Goal: Task Accomplishment & Management: Manage account settings

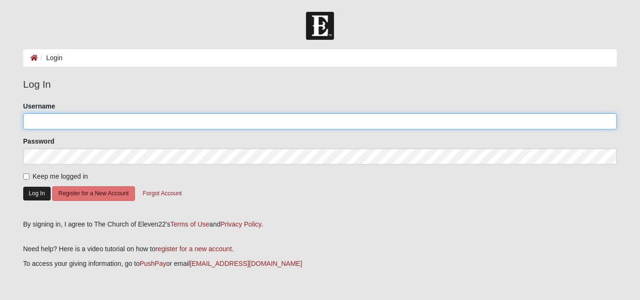
type input "MSharkey777"
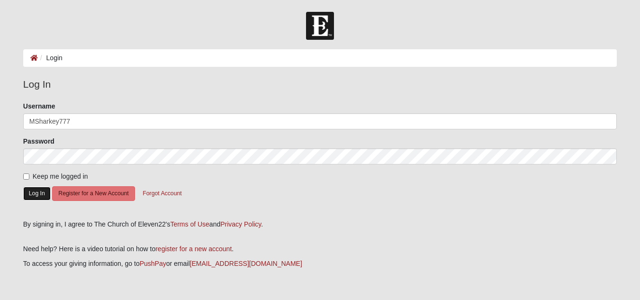
click at [37, 194] on button "Log In" at bounding box center [36, 194] width 27 height 14
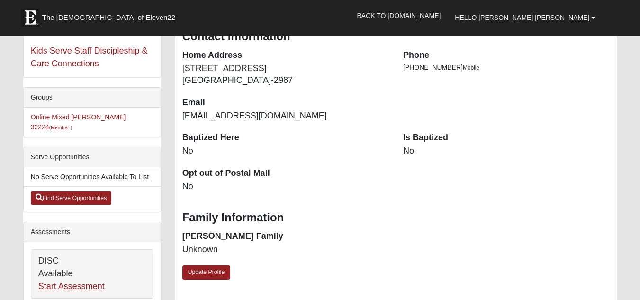
scroll to position [189, 0]
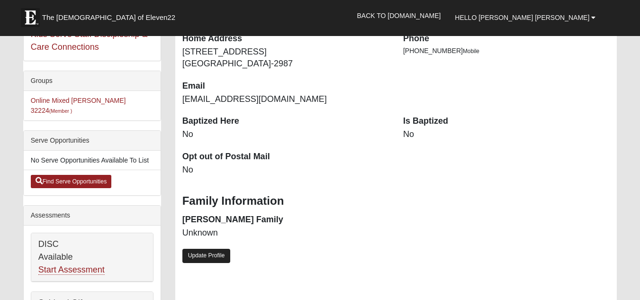
click at [215, 254] on link "Update Profile" at bounding box center [206, 256] width 48 height 14
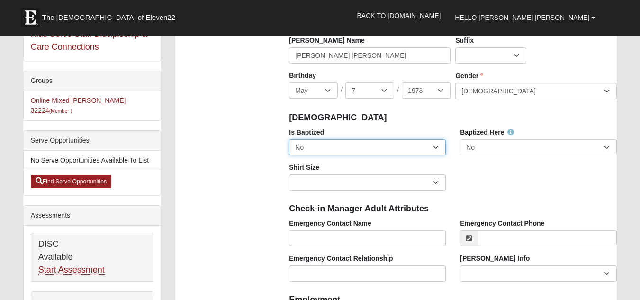
click at [431, 147] on select "No Yes" at bounding box center [367, 147] width 157 height 16
select select "True"
click at [289, 139] on select "No Yes" at bounding box center [367, 147] width 157 height 16
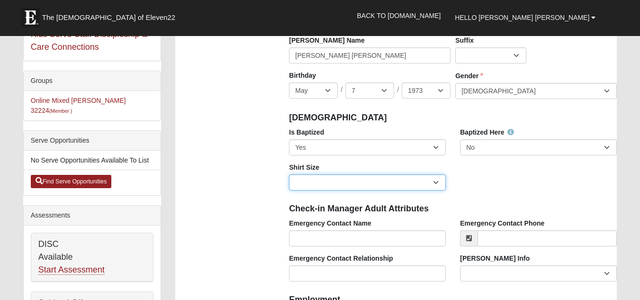
click at [435, 183] on select "Adult Small Adult Medium Adult Large Adult XL Adult XXL Adult 3XL Adult 4XL You…" at bounding box center [367, 182] width 157 height 16
select select "Adult Medium"
click at [289, 174] on select "Adult Small Adult Medium Adult Large Adult XL Adult XXL Adult 3XL Adult 4XL You…" at bounding box center [367, 182] width 157 height 16
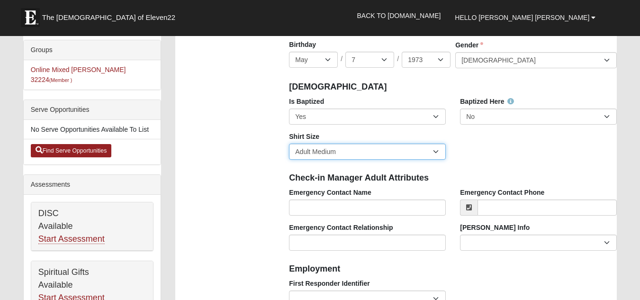
scroll to position [237, 0]
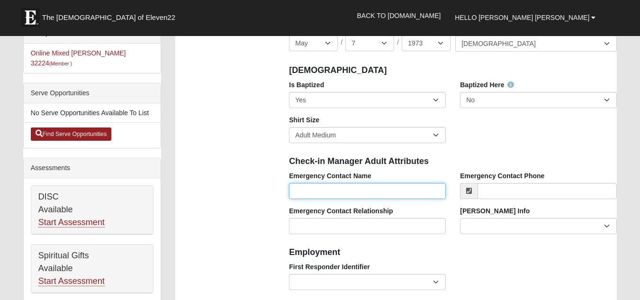
click at [328, 190] on input "Emergency Contact Name" at bounding box center [367, 191] width 157 height 16
type input "[PERSON_NAME]"
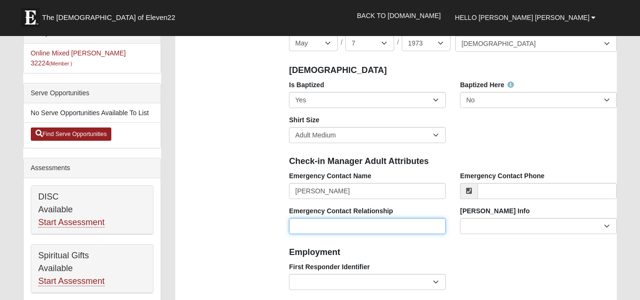
click at [323, 226] on input "Emergency Contact Relationship" at bounding box center [367, 226] width 157 height 16
type input "Son"
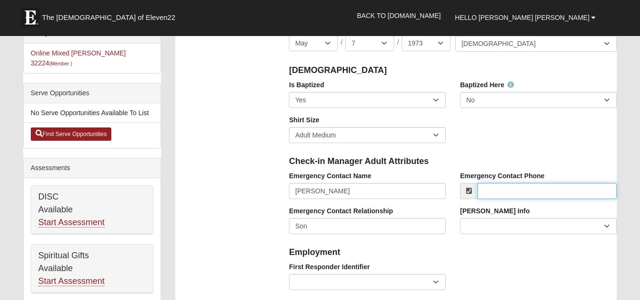
click at [480, 191] on input "Emergency Contact Phone" at bounding box center [546, 191] width 139 height 16
type input "[PHONE_NUMBER]"
click at [506, 252] on h4 "Employment" at bounding box center [453, 252] width 328 height 10
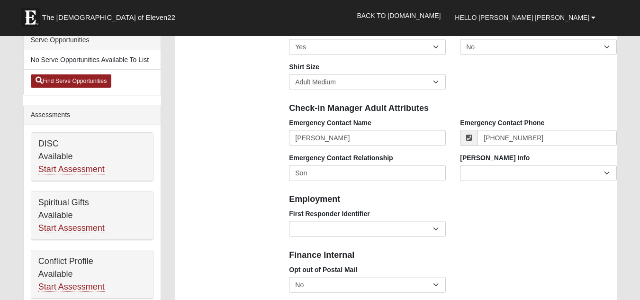
scroll to position [332, 0]
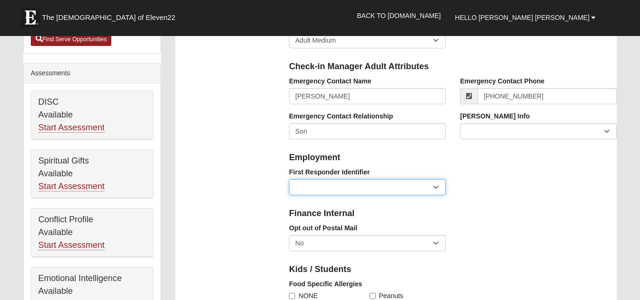
click at [435, 186] on select "EMT | Paramedic | Medical Firefighter | Fire Department Police Officer | Sherif…" at bounding box center [367, 187] width 157 height 16
click at [534, 159] on h4 "Employment" at bounding box center [453, 157] width 328 height 10
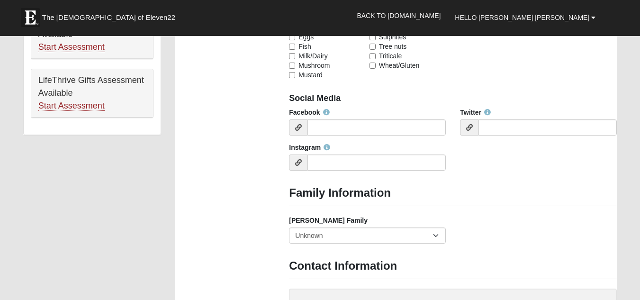
scroll to position [663, 0]
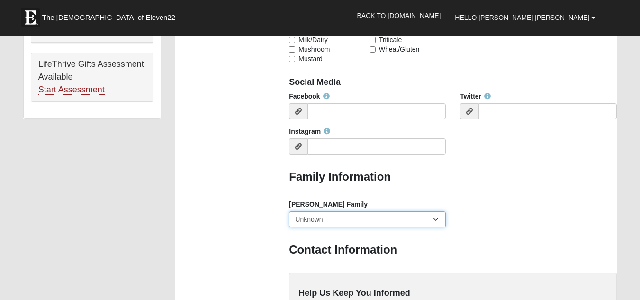
click at [438, 218] on select "Yes, we are a current [PERSON_NAME] family No, we are a former [PERSON_NAME] fa…" at bounding box center [367, 219] width 157 height 16
select select "2891"
click at [289, 211] on select "Yes, we are a current [PERSON_NAME] family No, we are a former [PERSON_NAME] fa…" at bounding box center [367, 219] width 157 height 16
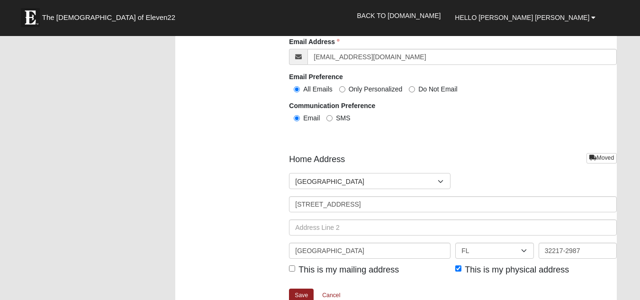
scroll to position [1089, 0]
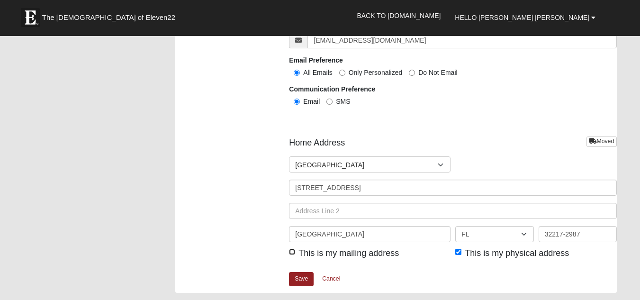
click at [292, 252] on input "This is my mailing address" at bounding box center [292, 252] width 6 height 6
checkbox input "true"
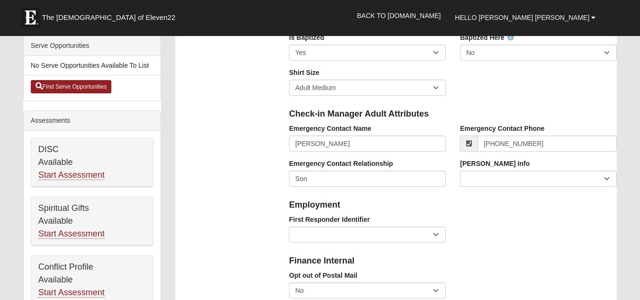
scroll to position [237, 0]
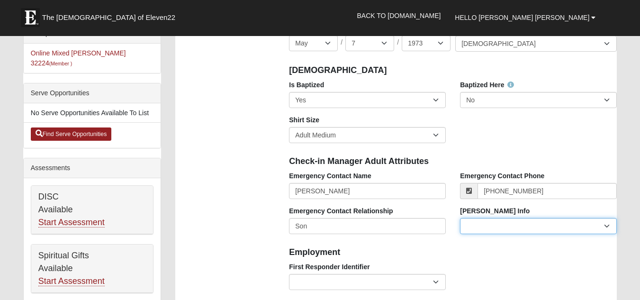
click at [606, 224] on select "Current [PERSON_NAME] Child Current [PERSON_NAME] Parent Former [PERSON_NAME] C…" at bounding box center [538, 226] width 157 height 16
click at [577, 126] on div "Is Baptized No Yes Baptized Here No Yes Shirt Size Adult Small Adult Medium Adu…" at bounding box center [453, 115] width 342 height 70
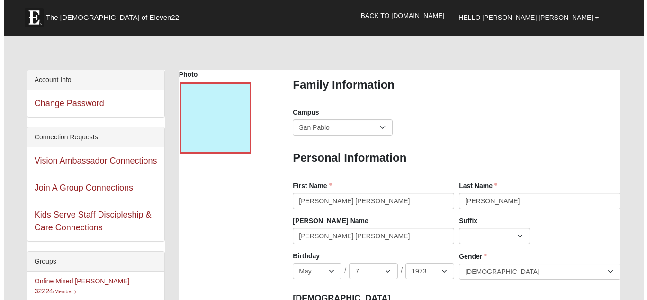
scroll to position [0, 0]
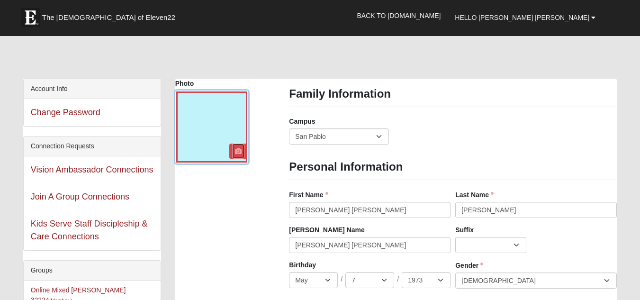
click at [236, 147] on link at bounding box center [238, 151] width 12 height 15
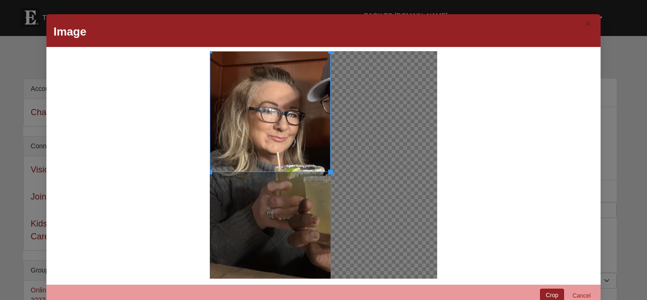
scroll to position [18, 0]
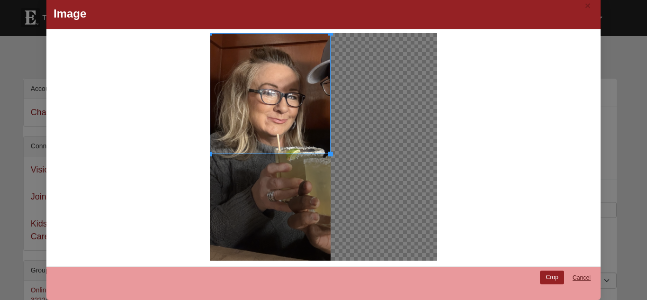
click at [579, 277] on link "Cancel" at bounding box center [581, 277] width 30 height 15
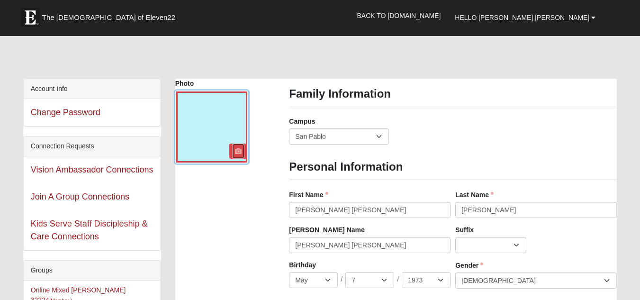
click at [240, 149] on icon at bounding box center [238, 151] width 7 height 7
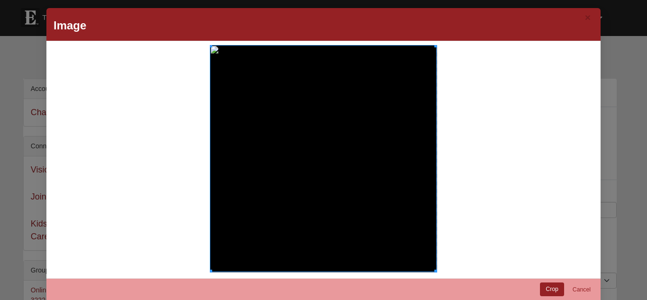
scroll to position [0, 0]
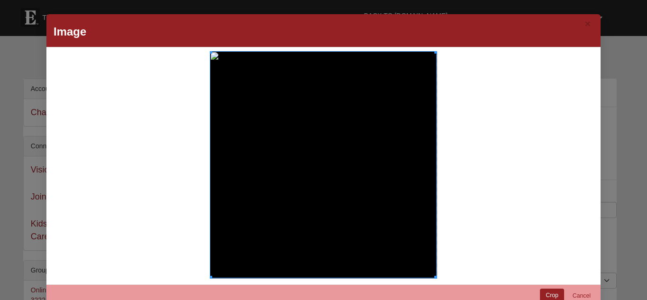
click at [610, 57] on div "× Image Cancel Crop" at bounding box center [323, 150] width 647 height 300
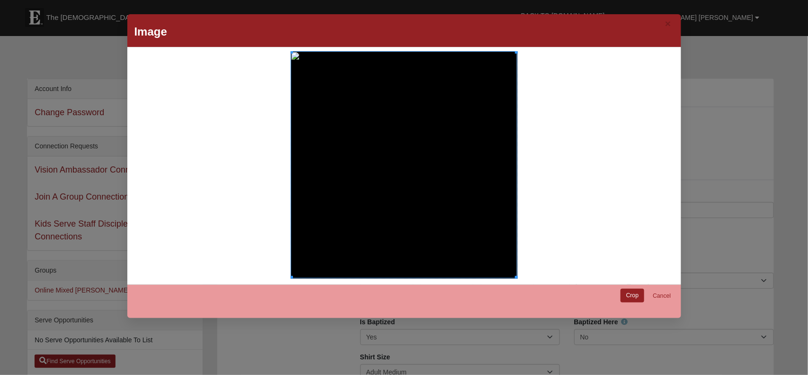
click at [639, 151] on div "× Image Cancel Crop" at bounding box center [404, 187] width 808 height 375
click at [97, 47] on div "× Image Cancel Crop" at bounding box center [404, 187] width 808 height 375
click at [624, 23] on div "× Image" at bounding box center [404, 30] width 554 height 33
click at [639, 54] on div "× Image Cancel Crop" at bounding box center [404, 187] width 808 height 375
click at [289, 299] on div "× Image Cancel Crop" at bounding box center [404, 187] width 808 height 375
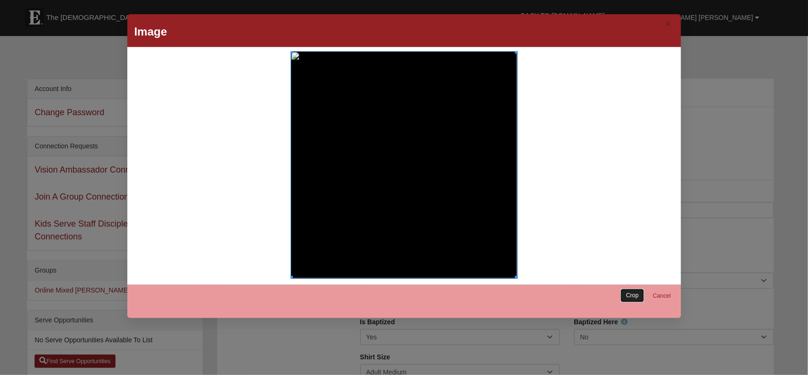
click at [621, 291] on link "Crop" at bounding box center [633, 295] width 24 height 14
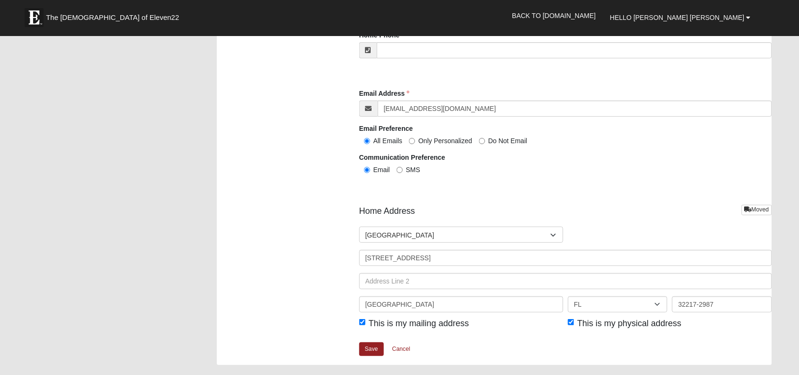
scroll to position [1006, 0]
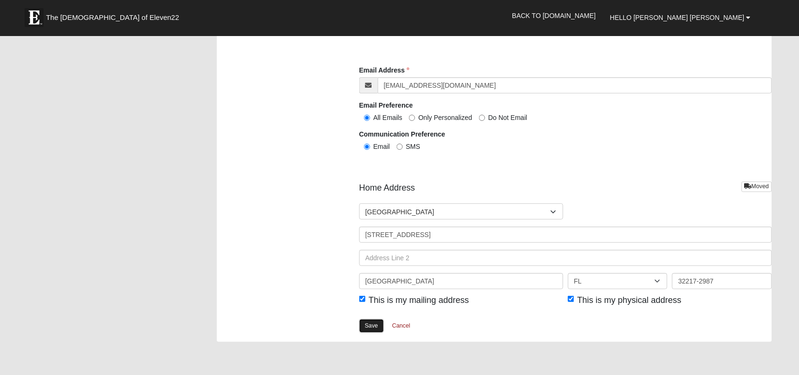
click at [372, 299] on link "Save" at bounding box center [371, 326] width 25 height 14
